Goal: Information Seeking & Learning: Learn about a topic

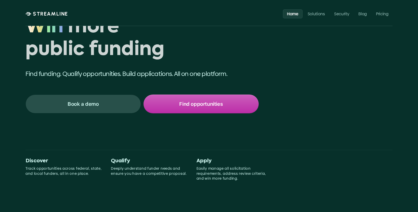
scroll to position [56, 0]
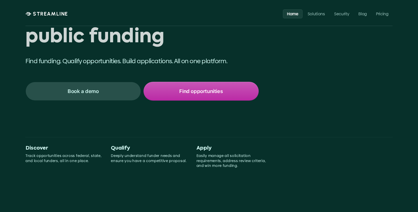
click at [195, 102] on div "Win more public funding Win Find funding. Qualify opportunities. Build applicat…" at bounding box center [208, 52] width 367 height 138
click at [195, 92] on p "Find opportunities" at bounding box center [201, 91] width 44 height 7
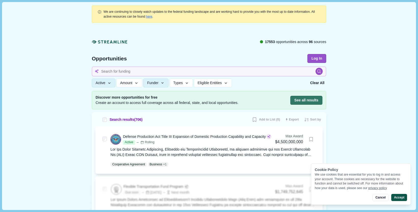
click at [401, 197] on button "Accept" at bounding box center [399, 197] width 16 height 7
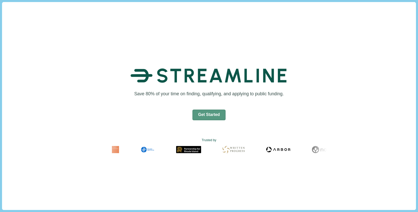
click at [205, 113] on button "Get Started" at bounding box center [208, 115] width 33 height 11
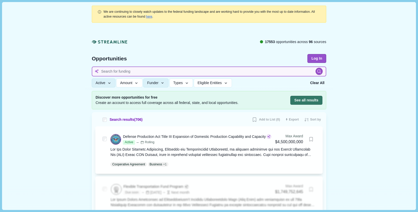
click at [272, 70] on input at bounding box center [209, 72] width 234 height 10
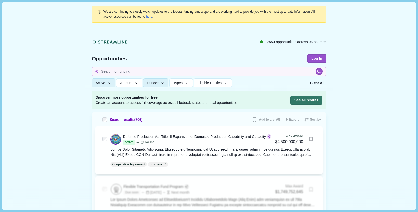
click at [152, 16] on link "here" at bounding box center [149, 17] width 6 height 4
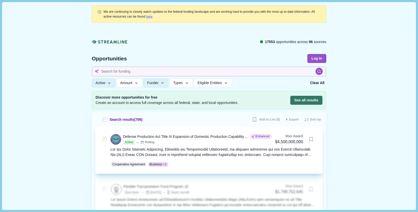
click at [243, 148] on div at bounding box center [212, 152] width 205 height 11
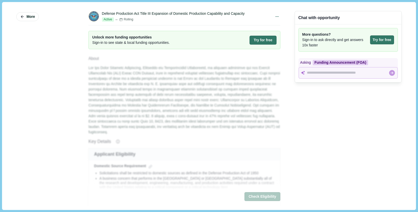
click at [320, 115] on div "Chat with opportunity More questions? Sign-in to ask directly and get answers 1…" at bounding box center [348, 106] width 107 height 201
click at [342, 76] on div at bounding box center [343, 73] width 89 height 10
click at [342, 95] on div "Chat with opportunity More questions? Sign-in to ask directly and get answers 1…" at bounding box center [348, 106] width 107 height 201
